Goal: Information Seeking & Learning: Learn about a topic

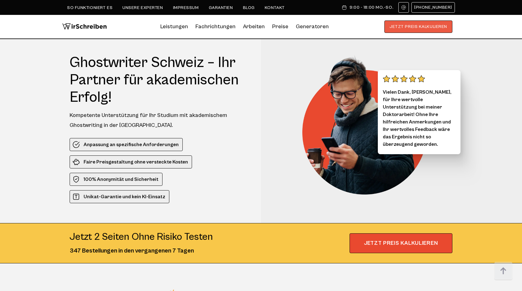
click at [415, 30] on button "JETZT PREIS KALKULIEREN" at bounding box center [418, 26] width 68 height 12
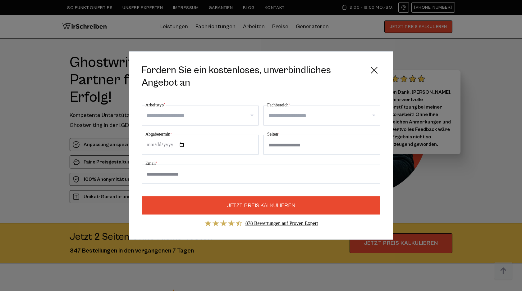
click at [370, 69] on icon at bounding box center [374, 70] width 12 height 12
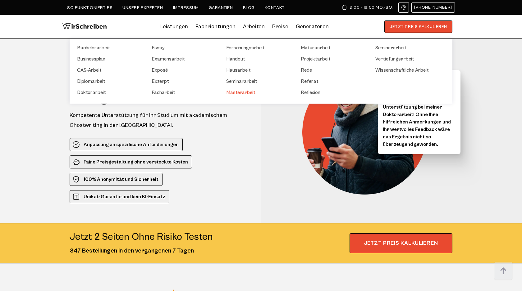
click at [249, 92] on link "Masterarbeit" at bounding box center [257, 92] width 62 height 7
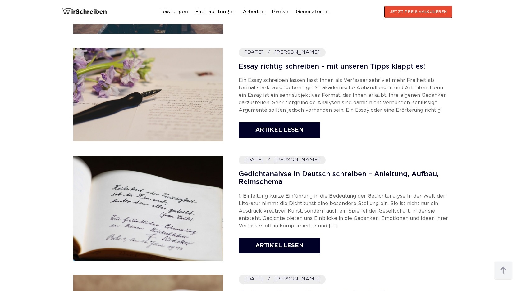
scroll to position [431, 0]
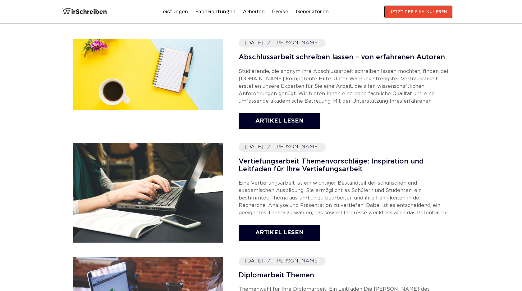
scroll to position [255, 0]
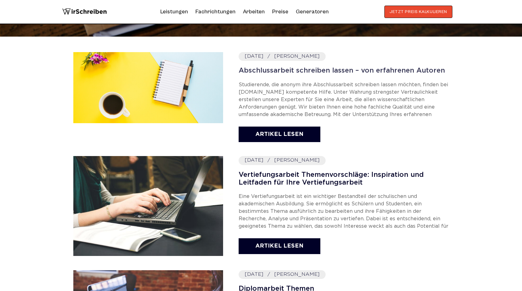
click at [265, 72] on link "Abschlussarbeit schreiben lassen – von erfahrenen Autoren" at bounding box center [343, 71] width 210 height 8
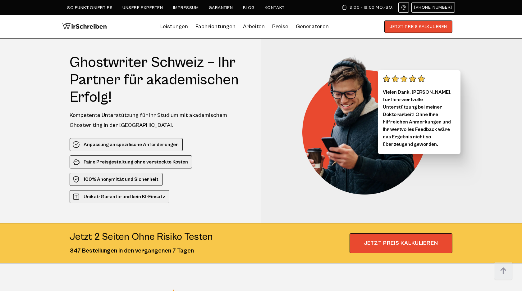
click at [249, 6] on link "Blog" at bounding box center [249, 7] width 12 height 5
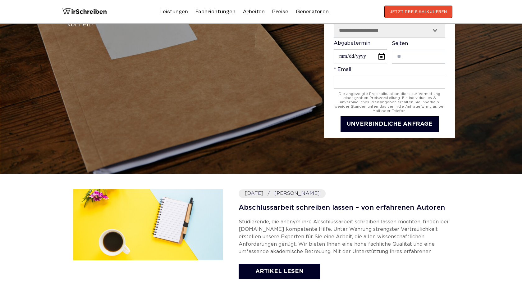
scroll to position [234, 0]
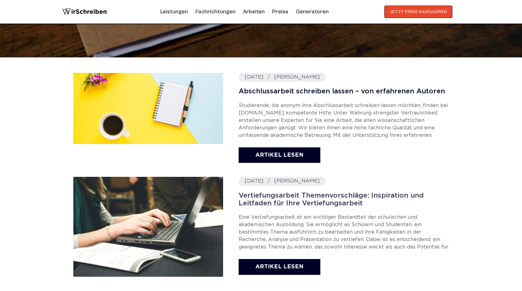
click at [267, 197] on link "Vertiefungsarbeit Themenvorschläge: Inspiration und Leitfaden für Ihre Vertiefu…" at bounding box center [343, 200] width 210 height 16
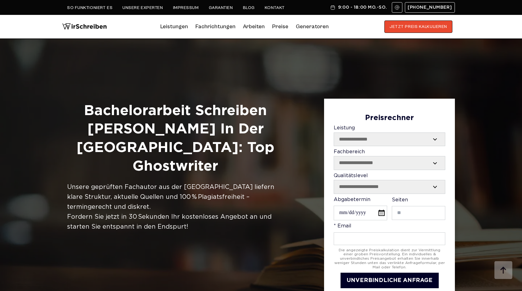
click at [247, 10] on li "Blog" at bounding box center [249, 7] width 12 height 7
click at [247, 8] on link "Blog" at bounding box center [249, 7] width 12 height 5
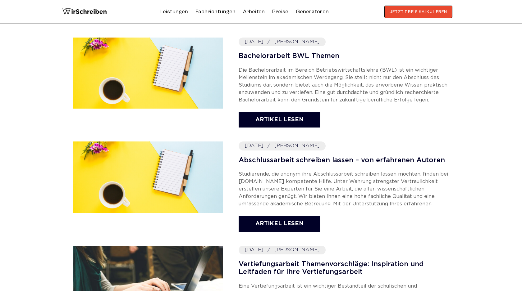
scroll to position [275, 0]
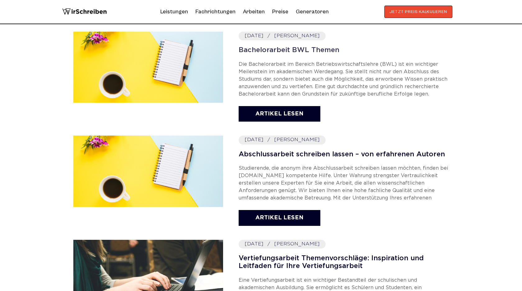
click at [262, 50] on link "Bachelorarbeit BWL Themen" at bounding box center [343, 51] width 210 height 8
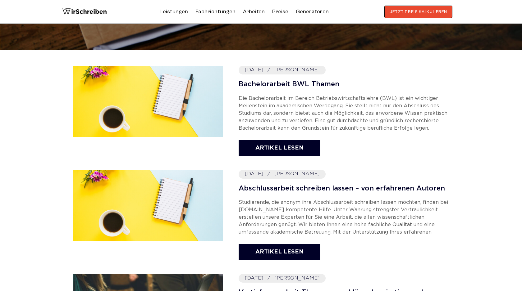
scroll to position [255, 0]
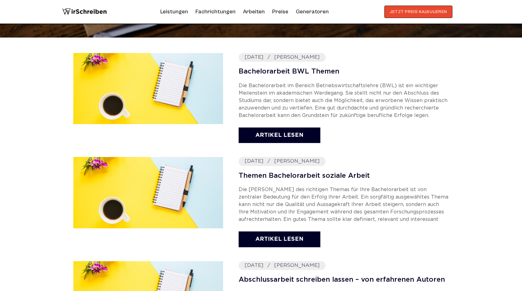
scroll to position [270, 0]
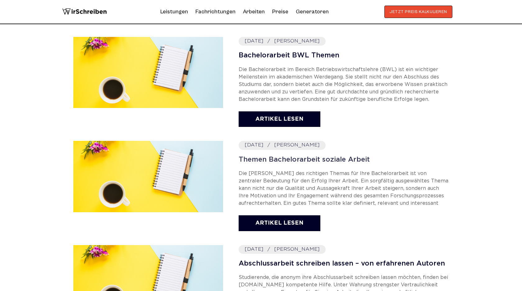
click at [282, 159] on link "Themen Bachelorarbeit soziale Arbeit" at bounding box center [343, 160] width 210 height 8
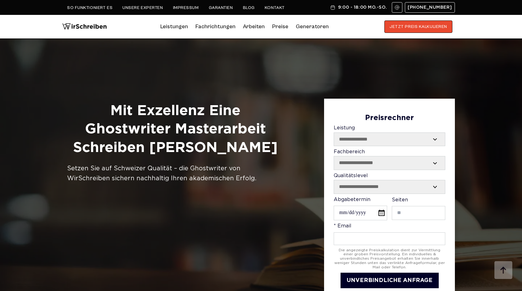
click at [254, 8] on ul "So funktioniert es Unsere Experten Impressum Garantien Blog Kontakt" at bounding box center [176, 7] width 218 height 7
click at [249, 7] on link "Blog" at bounding box center [249, 7] width 12 height 5
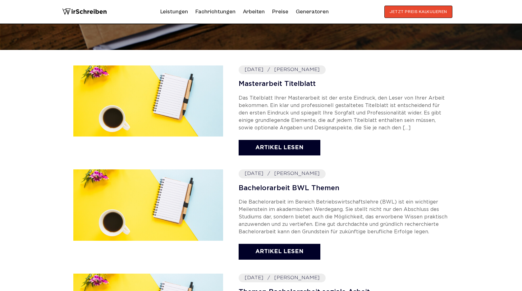
scroll to position [253, 0]
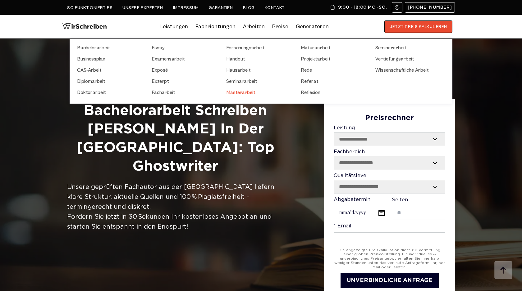
click at [243, 92] on link "Masterarbeit" at bounding box center [257, 92] width 62 height 7
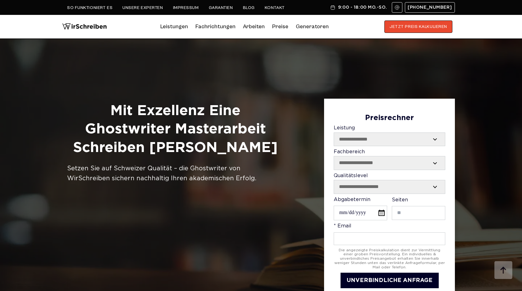
click at [250, 8] on link "Blog" at bounding box center [249, 7] width 12 height 5
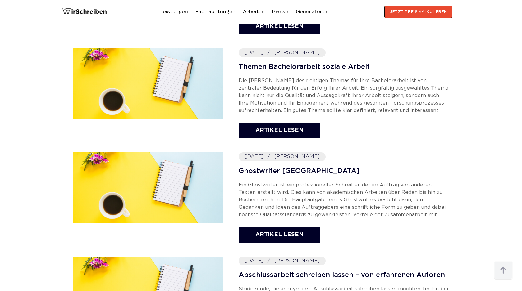
scroll to position [474, 0]
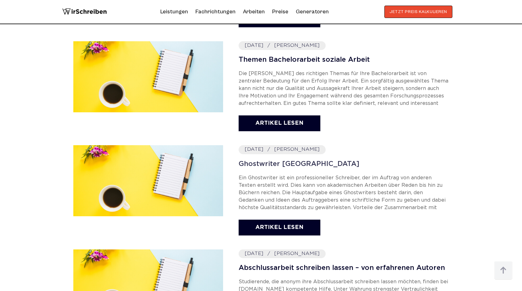
click at [257, 165] on link "Ghostwriter Zürich" at bounding box center [343, 165] width 210 height 8
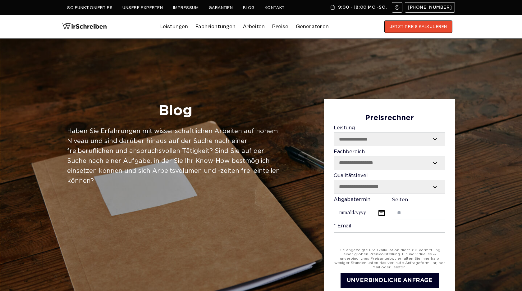
click at [75, 25] on img at bounding box center [84, 26] width 45 height 12
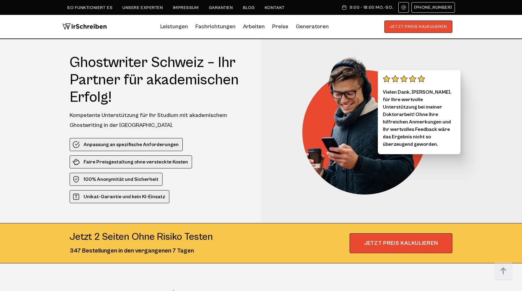
click at [251, 7] on link "Blog" at bounding box center [249, 7] width 12 height 5
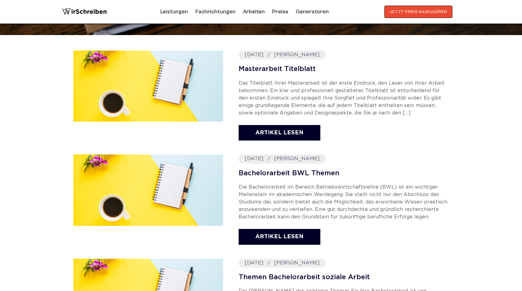
scroll to position [263, 0]
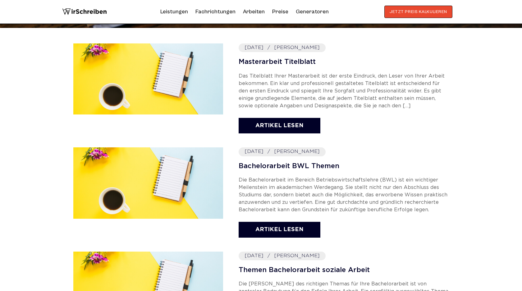
click at [286, 58] on div "2025-08-30 Stephan Weber Masterarbeit Titelblatt Das Titelblatt Ihrer Masterarb…" at bounding box center [343, 89] width 210 height 92
click at [286, 61] on link "Masterarbeit Titelblatt" at bounding box center [343, 62] width 210 height 8
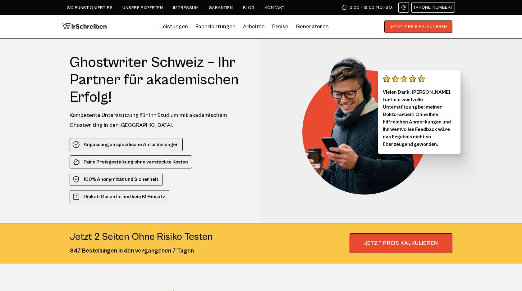
click at [237, 8] on ul "So funktioniert es Unsere Experten Impressum Garantien Blog Kontakt" at bounding box center [176, 8] width 218 height 6
click at [244, 8] on link "Blog" at bounding box center [249, 7] width 12 height 5
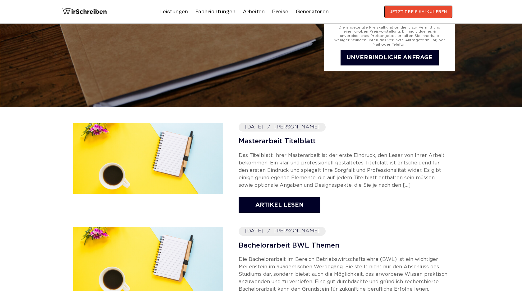
scroll to position [196, 0]
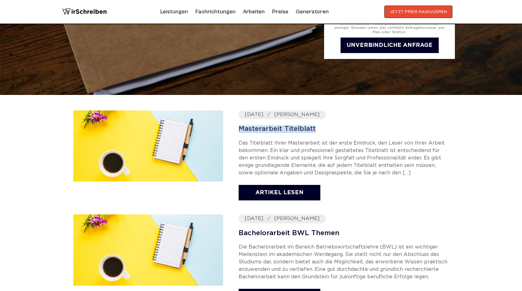
drag, startPoint x: 234, startPoint y: 128, endPoint x: 323, endPoint y: 128, distance: 89.1
click at [323, 128] on div "2025-08-30 Stephan Weber Masterarbeit Titelblatt Das Titelblatt Ihrer Masterarb…" at bounding box center [260, 157] width 375 height 92
copy link "Masterarbeit Titelblatt"
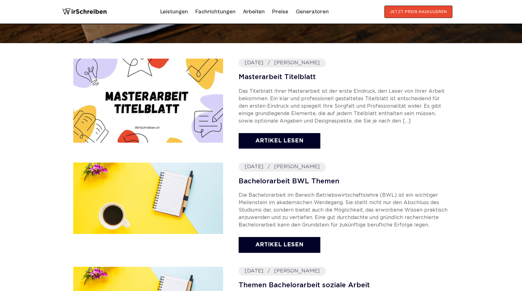
scroll to position [273, 0]
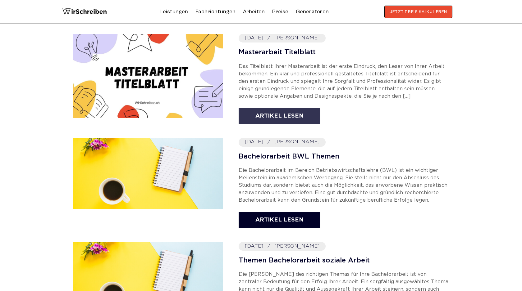
click at [291, 117] on link "Artikel lesen" at bounding box center [279, 116] width 82 height 16
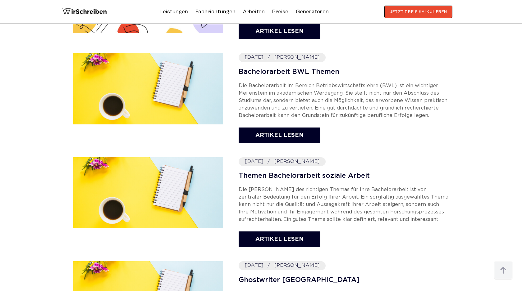
scroll to position [259, 0]
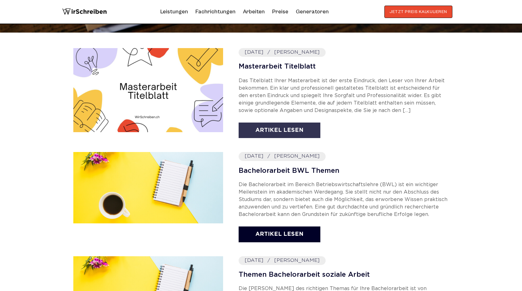
click at [282, 130] on link "Artikel lesen" at bounding box center [279, 131] width 82 height 16
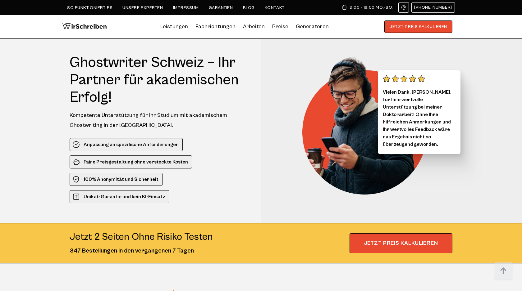
click at [244, 10] on div "So funktioniert es Unsere Experten Impressum Garantien Blog Kontakt 9:00 - 18:0…" at bounding box center [260, 7] width 387 height 11
click at [249, 7] on link "Blog" at bounding box center [249, 7] width 12 height 5
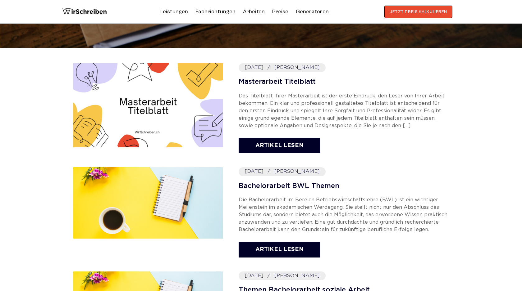
scroll to position [244, 0]
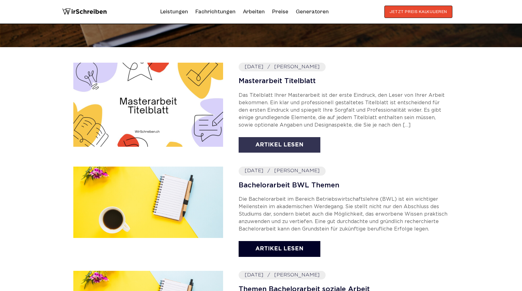
click at [262, 139] on link "Artikel lesen" at bounding box center [279, 145] width 82 height 16
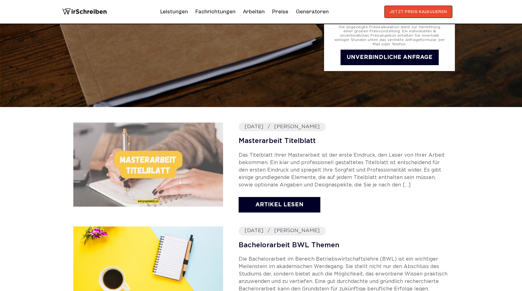
scroll to position [184, 0]
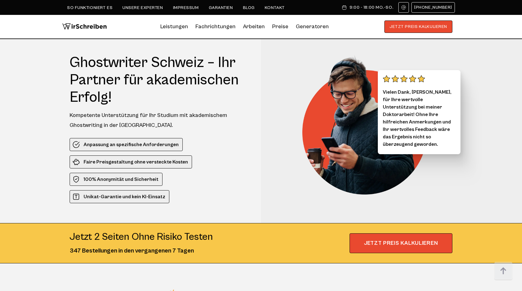
click at [40, 84] on section "Ghostwriter Schweiz – Ihr Partner für akademischen Erfolg! Kompetente Unterstüt…" at bounding box center [261, 151] width 522 height 224
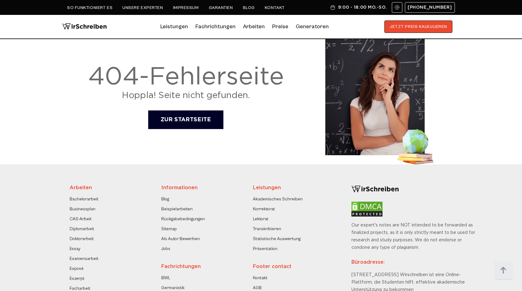
click at [317, 218] on li "Lektorat" at bounding box center [296, 218] width 86 height 7
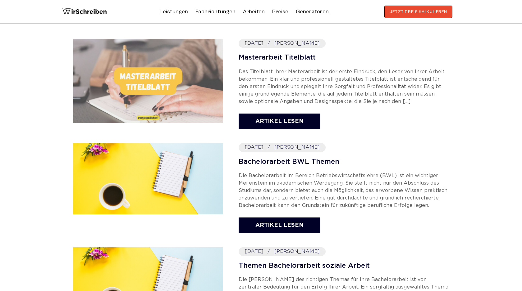
scroll to position [232, 0]
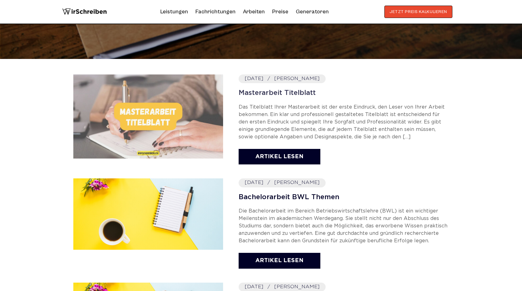
click at [283, 95] on link "Masterarbeit Titelblatt" at bounding box center [343, 93] width 210 height 8
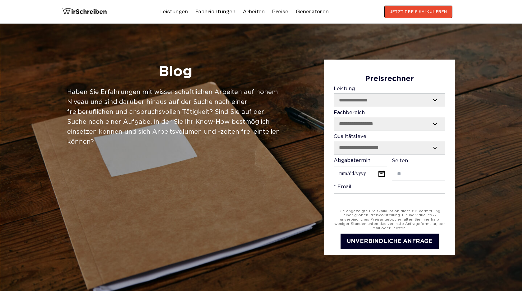
scroll to position [232, 0]
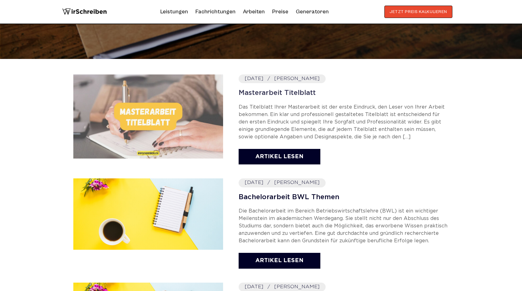
click at [283, 93] on link "Masterarbeit Titelblatt" at bounding box center [343, 93] width 210 height 8
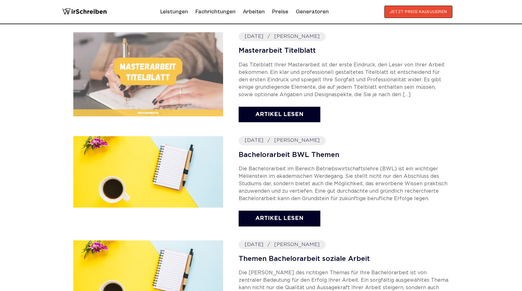
scroll to position [253, 0]
